Goal: Transaction & Acquisition: Purchase product/service

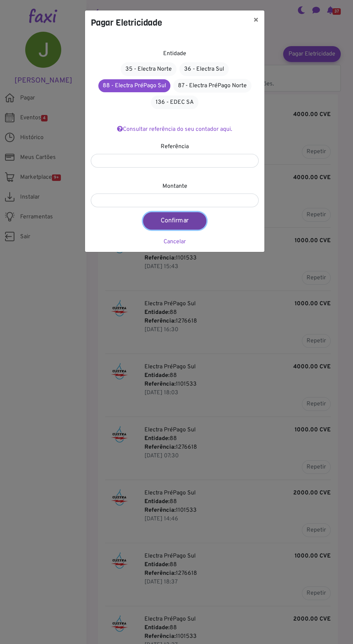
click at [182, 217] on button "Confirmar" at bounding box center [174, 220] width 63 height 17
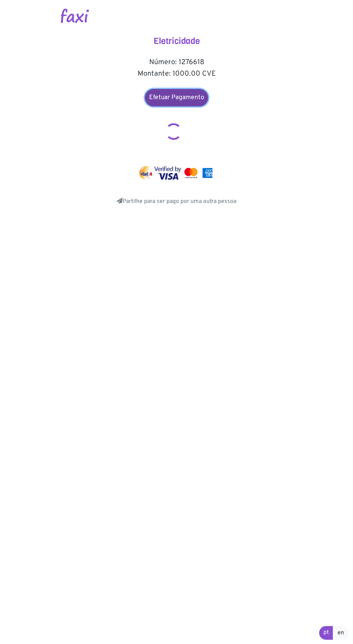
click at [185, 96] on link "Efetuar Pagamento" at bounding box center [176, 97] width 63 height 17
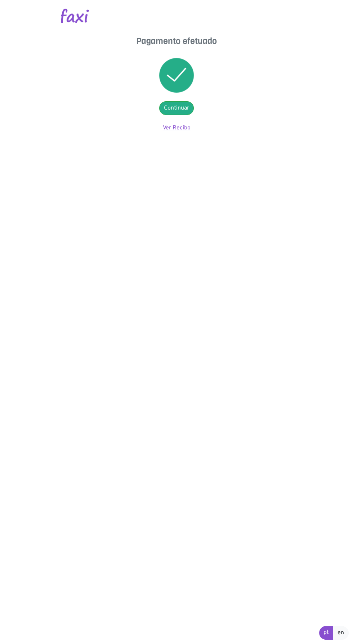
click at [180, 130] on link "Ver Recibo" at bounding box center [177, 127] width 28 height 7
